Goal: Share content: Share content

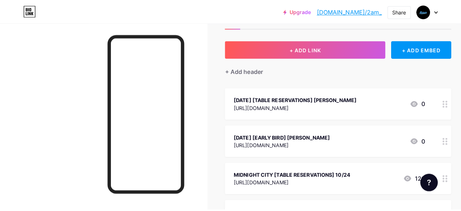
scroll to position [30, 0]
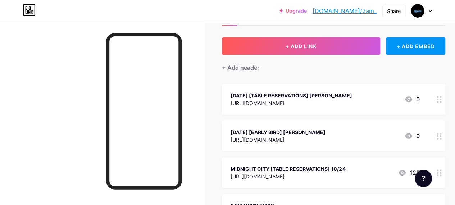
click at [326, 138] on div "[URL][DOMAIN_NAME]" at bounding box center [278, 140] width 95 height 8
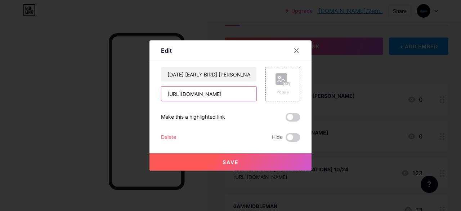
click at [219, 90] on input "[URL][DOMAIN_NAME]" at bounding box center [208, 93] width 95 height 14
drag, startPoint x: 167, startPoint y: 95, endPoint x: 303, endPoint y: 91, distance: 135.7
click at [303, 91] on div "Edit Content YouTube Play YouTube video without leaving your page. ADD Vimeo Pl…" at bounding box center [230, 105] width 162 height 130
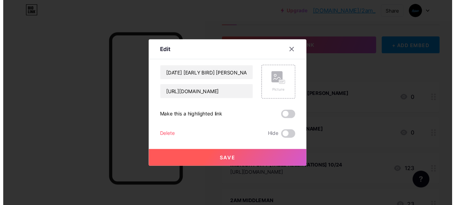
scroll to position [0, 0]
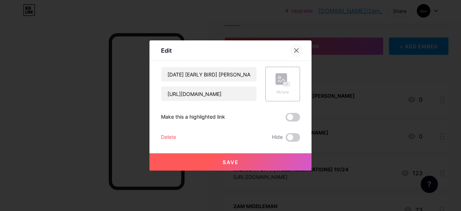
click at [298, 48] on icon at bounding box center [296, 50] width 6 height 6
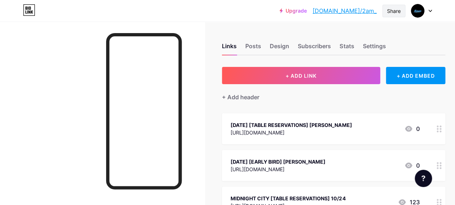
click at [389, 10] on div "Share" at bounding box center [394, 11] width 14 height 8
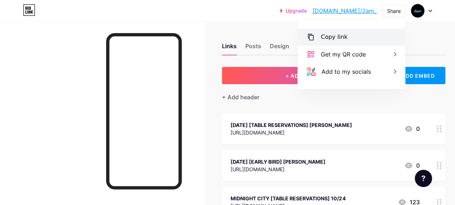
click at [327, 41] on div "Copy link" at bounding box center [334, 37] width 27 height 9
click at [314, 35] on icon at bounding box center [311, 37] width 9 height 9
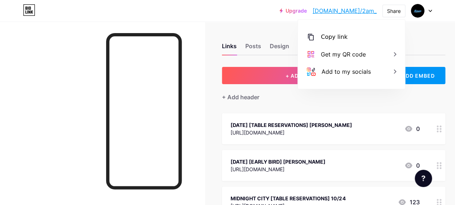
click at [188, 121] on div at bounding box center [102, 124] width 205 height 205
